Goal: Information Seeking & Learning: Learn about a topic

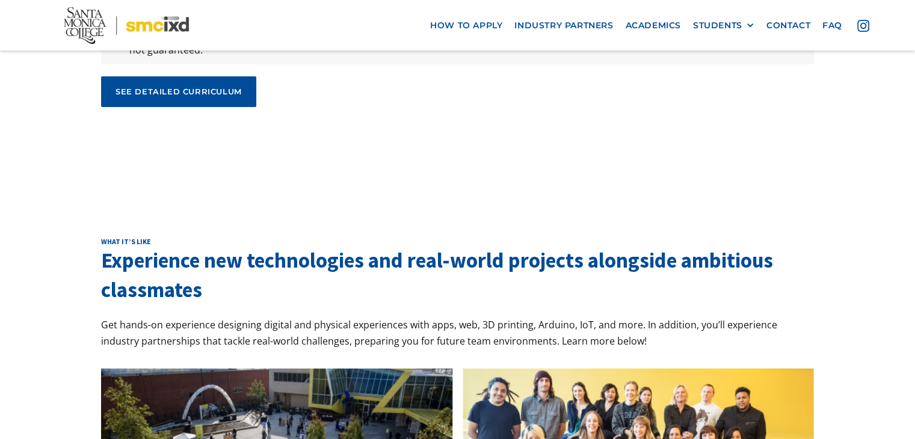
scroll to position [4092, 0]
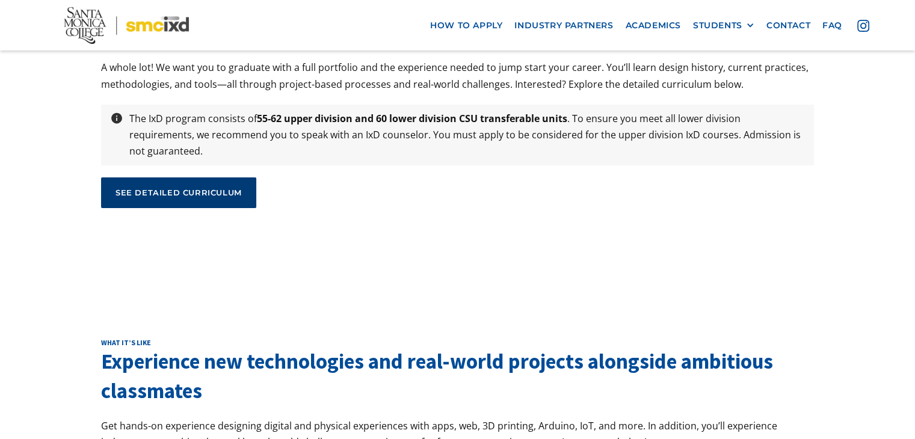
click at [206, 178] on link "see detailed curriculum" at bounding box center [178, 193] width 155 height 30
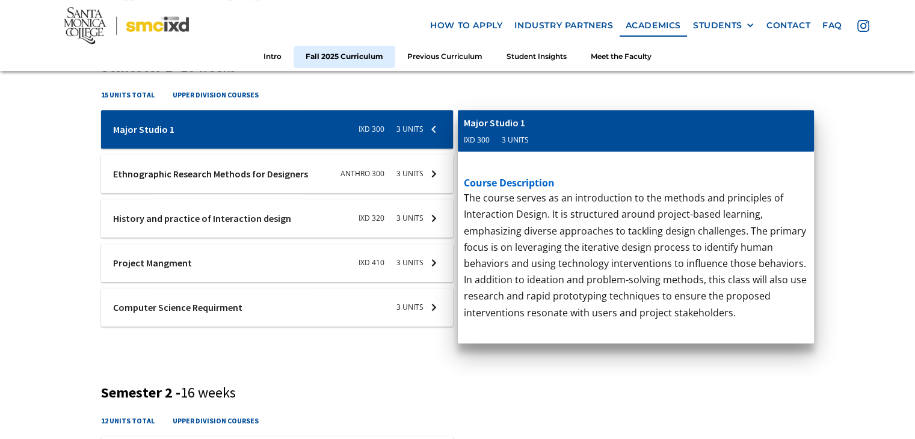
scroll to position [481, 0]
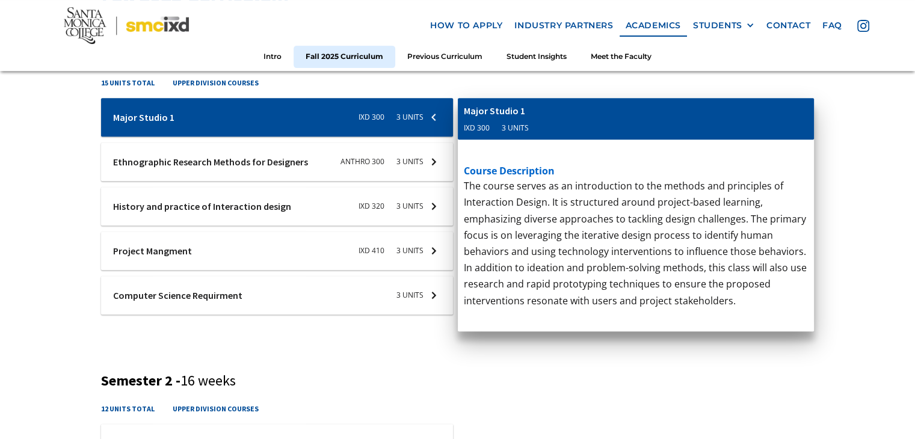
click at [335, 162] on div at bounding box center [277, 162] width 352 height 39
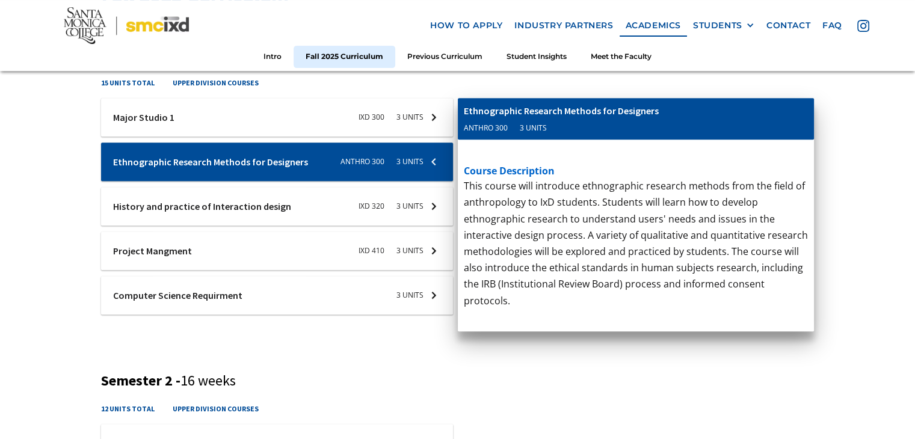
click at [335, 126] on div at bounding box center [277, 117] width 352 height 39
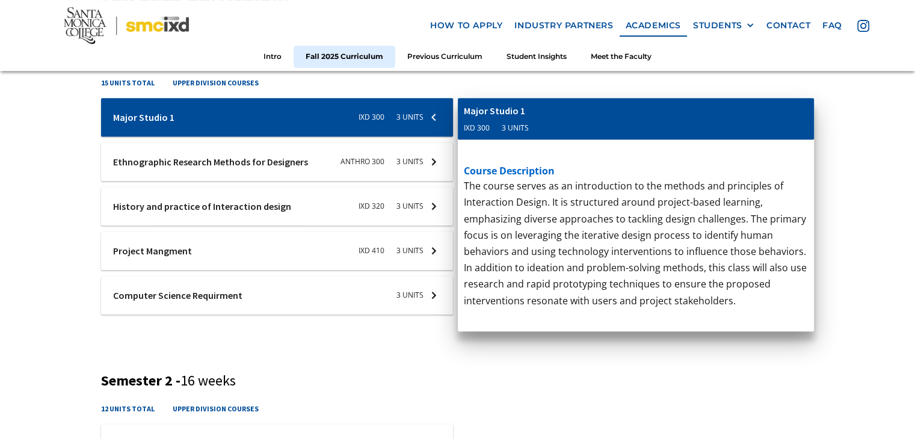
click at [335, 153] on div at bounding box center [277, 162] width 352 height 39
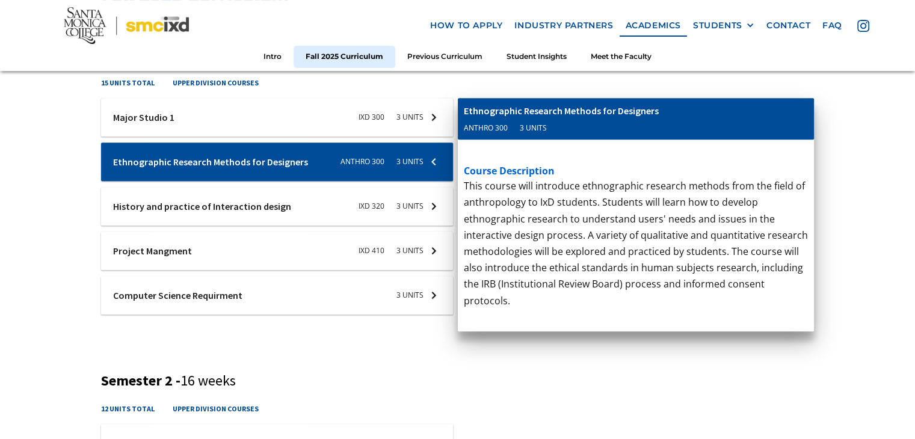
click at [347, 127] on div at bounding box center [277, 117] width 352 height 39
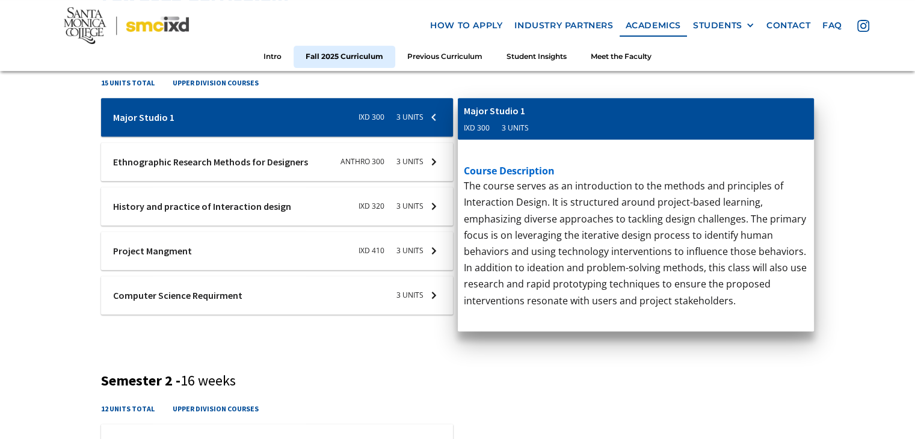
click at [342, 156] on div at bounding box center [277, 162] width 352 height 39
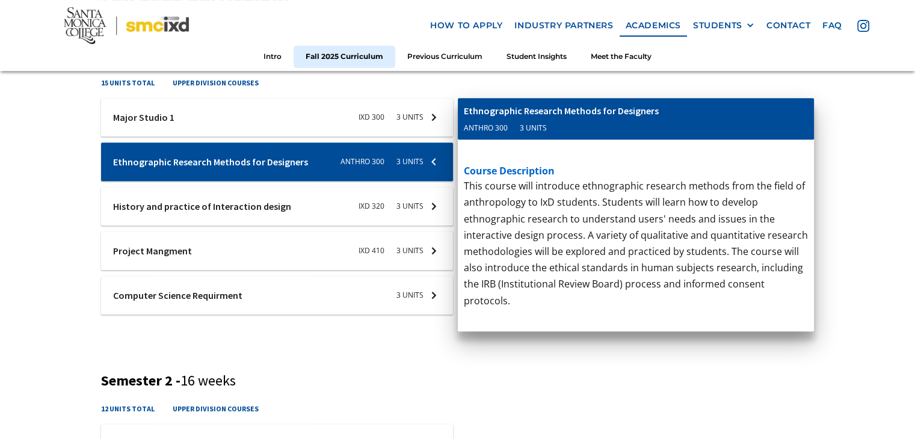
click at [349, 122] on div at bounding box center [277, 117] width 352 height 39
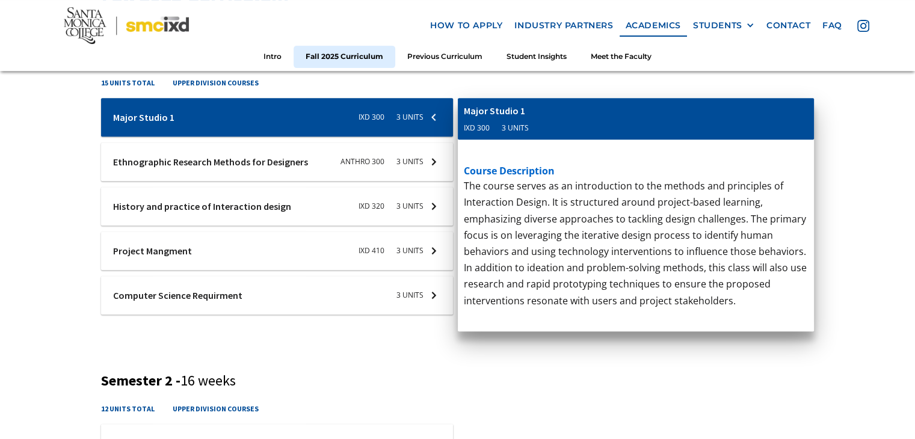
click at [338, 163] on div at bounding box center [277, 162] width 352 height 39
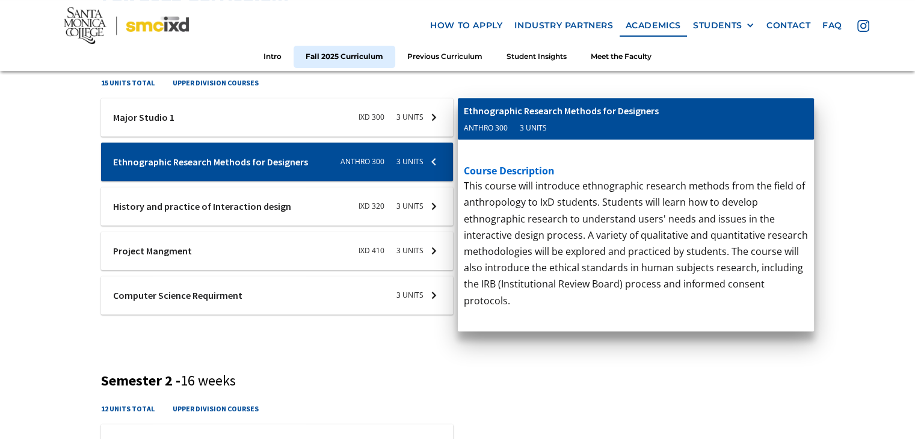
click at [336, 131] on div at bounding box center [277, 117] width 352 height 39
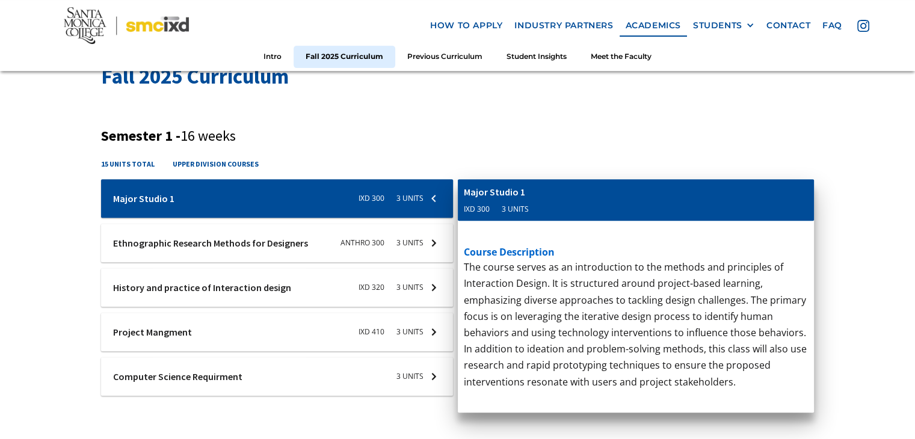
scroll to position [421, 0]
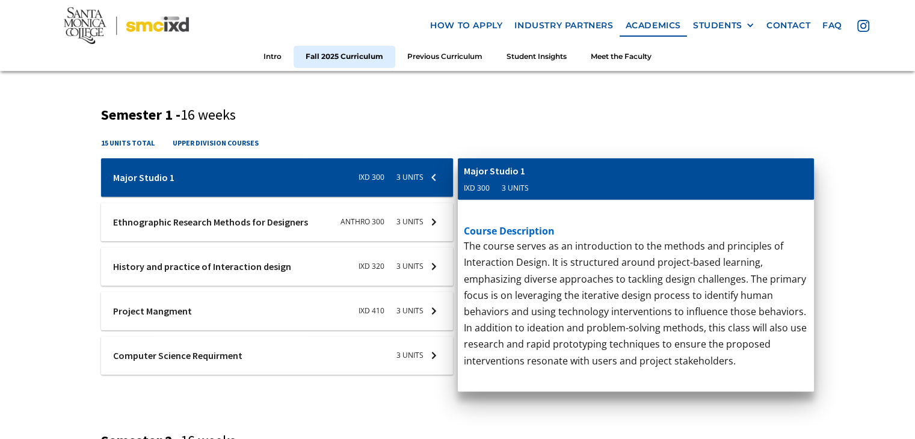
click at [336, 131] on div "Semester 1 - 16 weeks 15 units total upper division courses Ixd-310-studio-1 Ma…" at bounding box center [457, 249] width 713 height 284
click at [319, 222] on div at bounding box center [277, 222] width 352 height 39
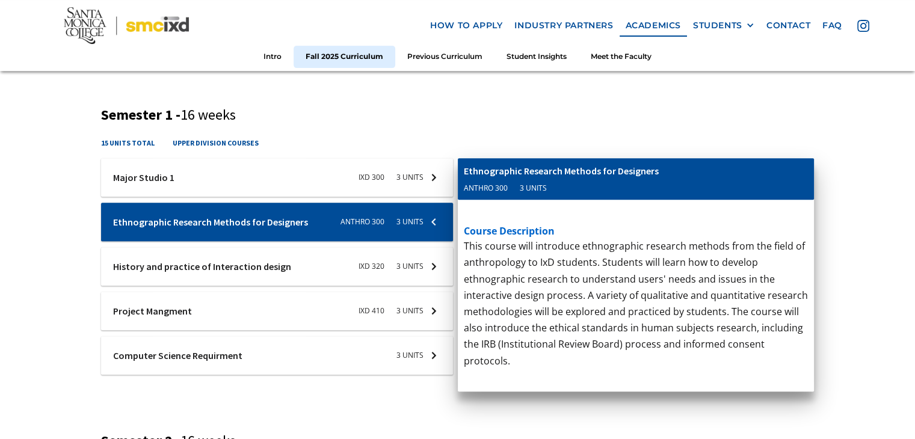
click at [320, 250] on div at bounding box center [277, 266] width 352 height 39
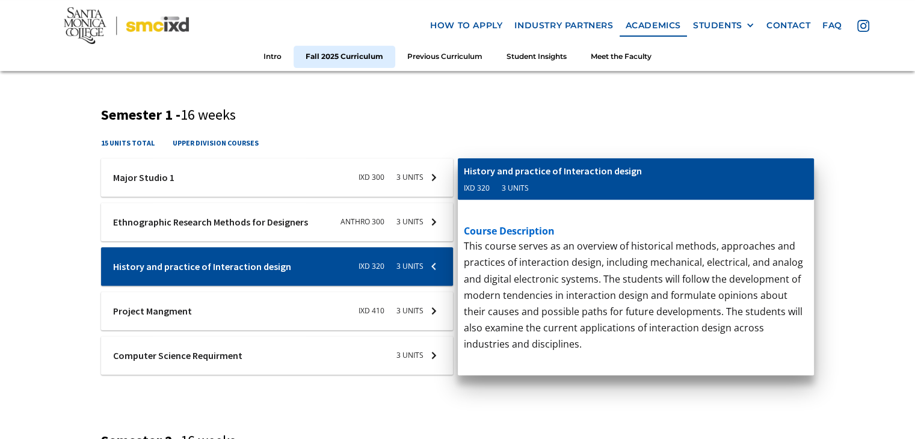
click at [330, 297] on div at bounding box center [277, 311] width 352 height 39
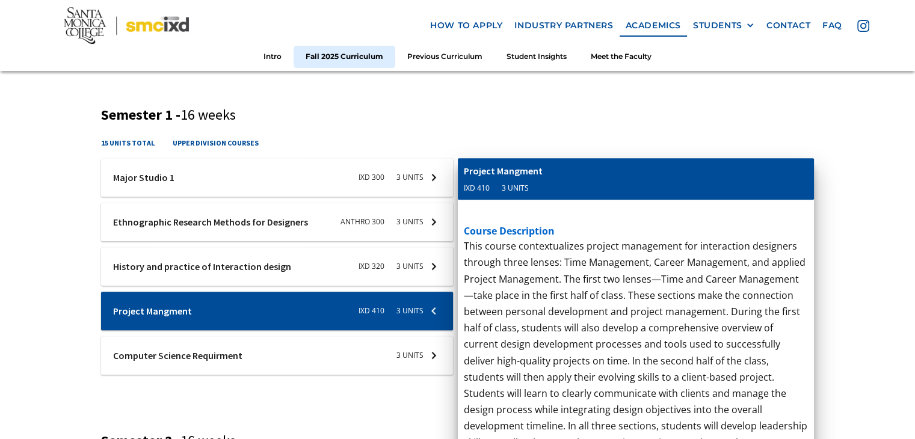
click at [310, 345] on div at bounding box center [277, 355] width 352 height 39
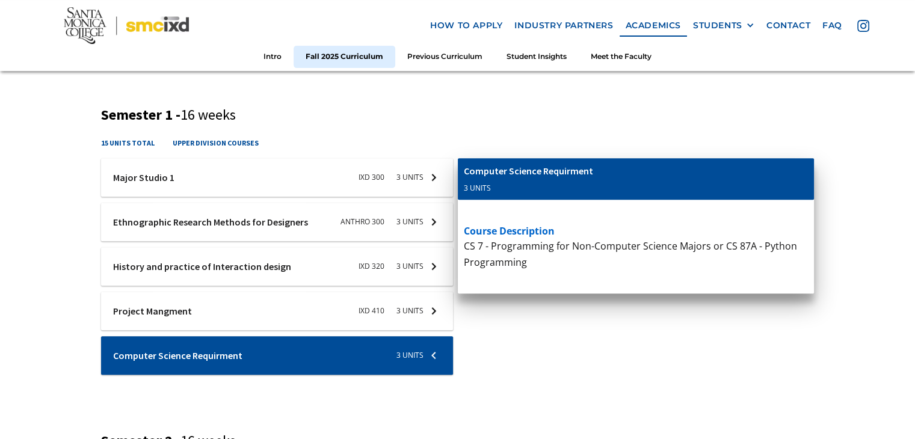
click at [334, 125] on div "Semester 1 - 16 weeks 15 units total upper division courses Ixd-310-studio-1 Ma…" at bounding box center [457, 249] width 713 height 284
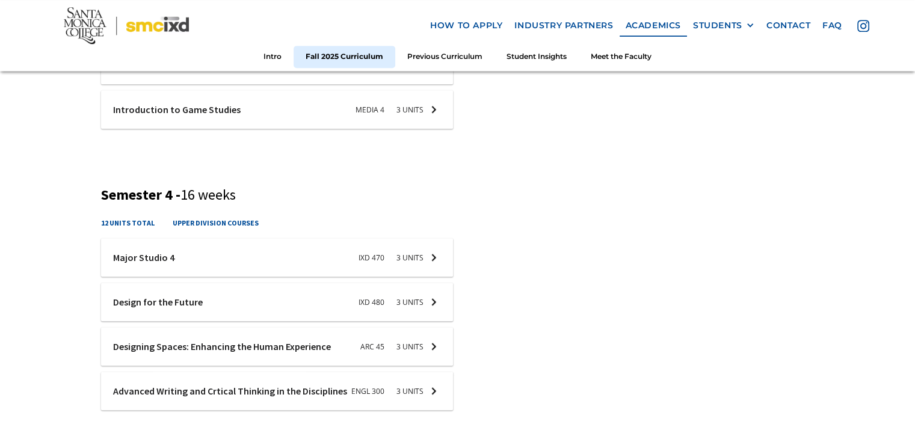
scroll to position [1264, 0]
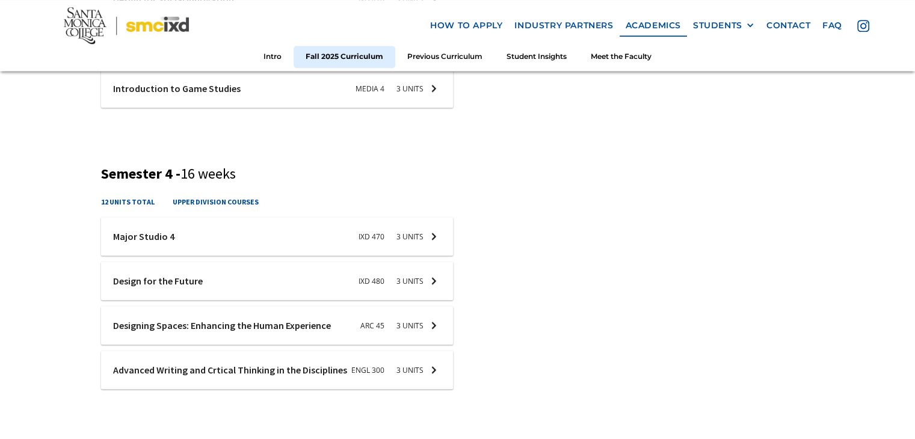
click at [529, 281] on div "course description Written and oral communications vary greatly between discipl…" at bounding box center [636, 371] width 357 height 224
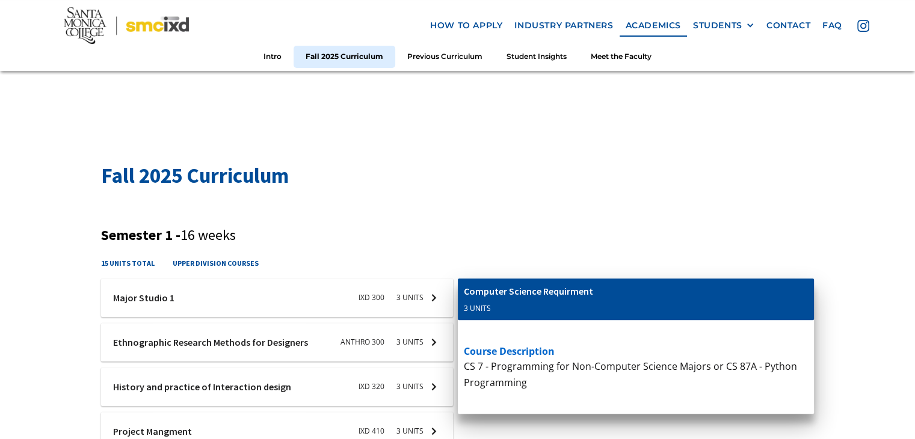
scroll to position [481, 0]
